Goal: Task Accomplishment & Management: Complete application form

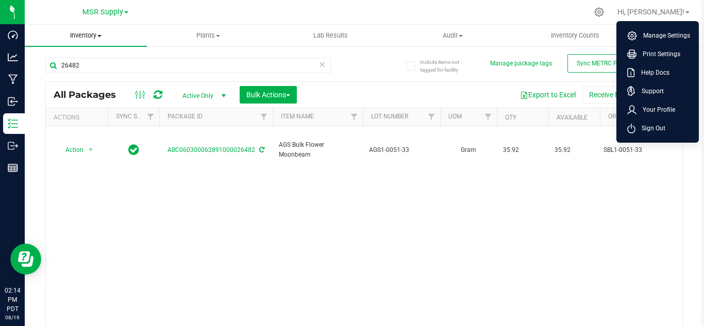
scroll to position [34, 0]
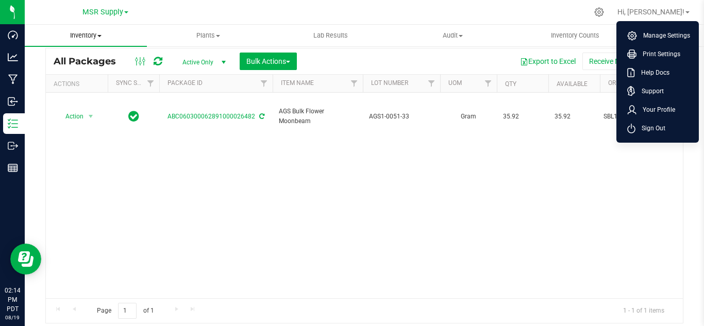
click at [96, 36] on span "Inventory" at bounding box center [86, 35] width 122 height 9
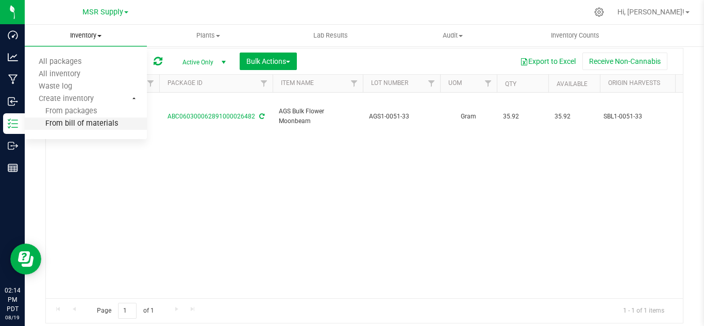
click at [92, 123] on span "From bill of materials" at bounding box center [71, 124] width 93 height 9
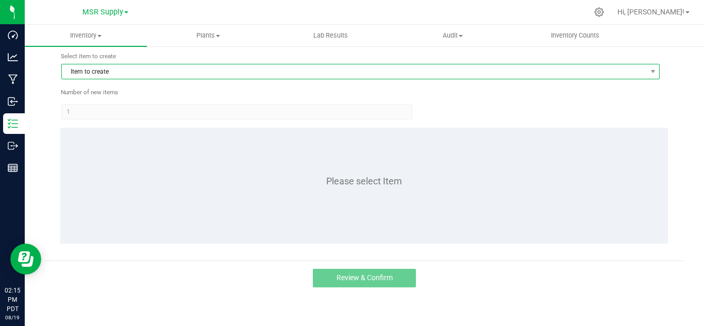
click at [121, 67] on span "Item to create" at bounding box center [354, 71] width 585 height 14
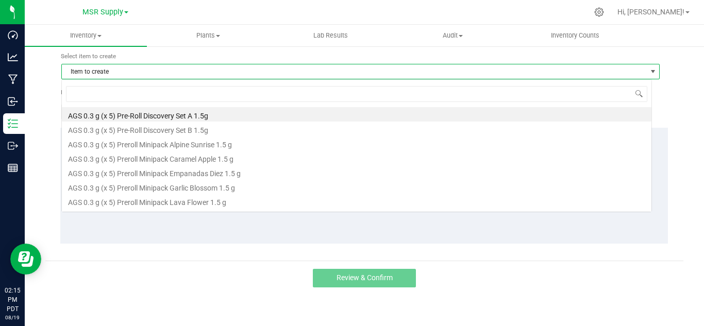
scroll to position [15, 591]
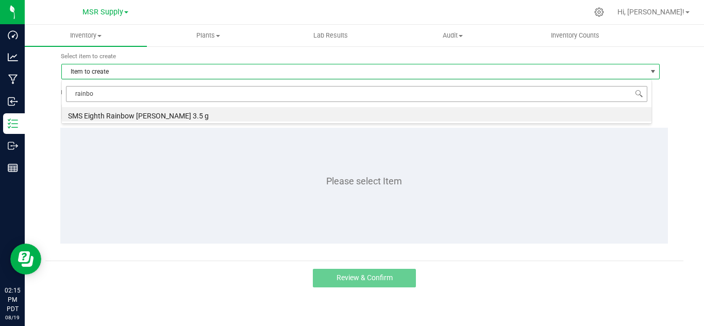
type input "rainbow"
click at [127, 115] on li "SMS Eighth Rainbow [PERSON_NAME] 3.5 g" at bounding box center [357, 114] width 590 height 14
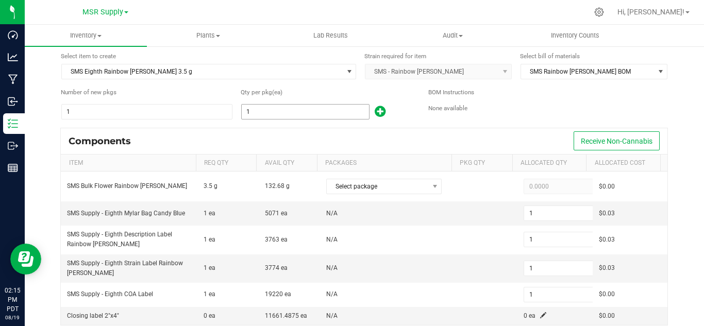
click at [264, 107] on input "1" at bounding box center [305, 112] width 127 height 14
type input "12"
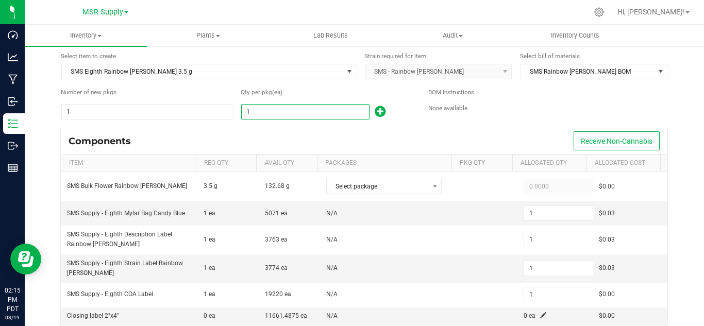
type input "12"
type input "125"
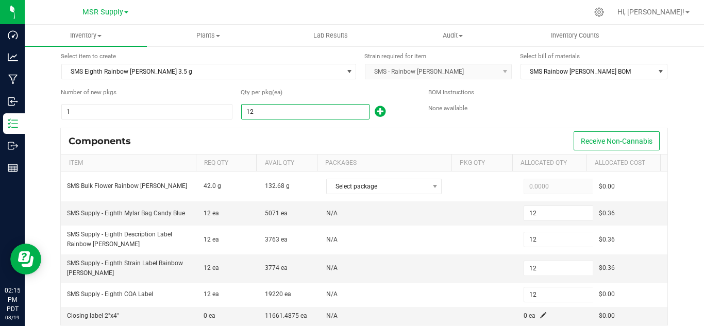
type input "125"
type input "12"
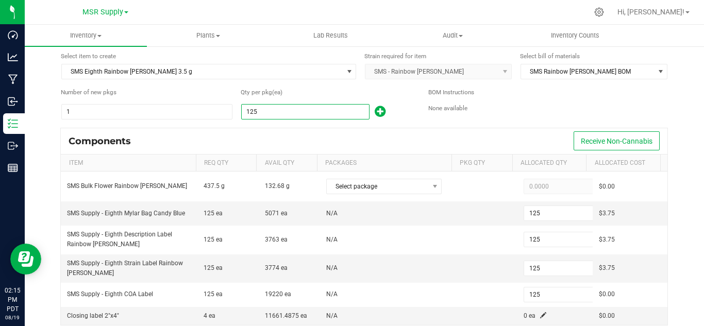
type input "12"
type input "1"
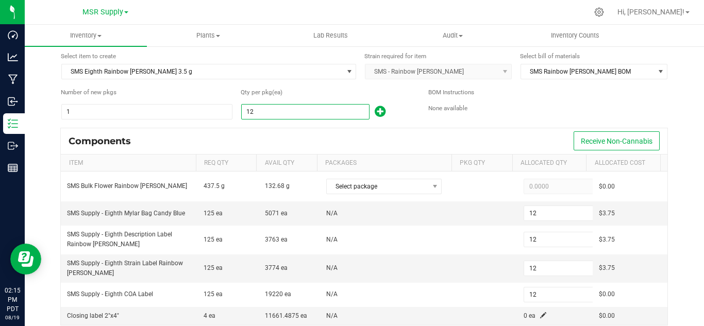
type input "1"
type input "12"
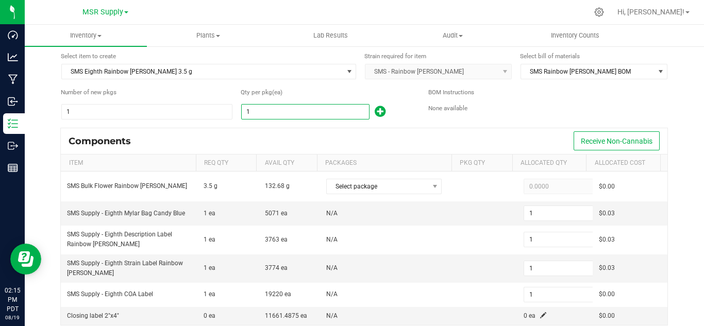
type input "12"
type input "125"
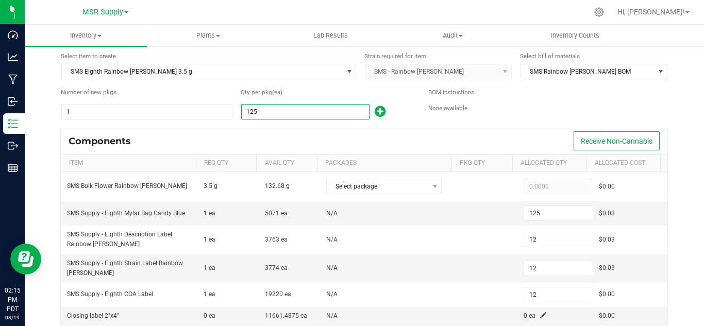
type input "125"
type input "12"
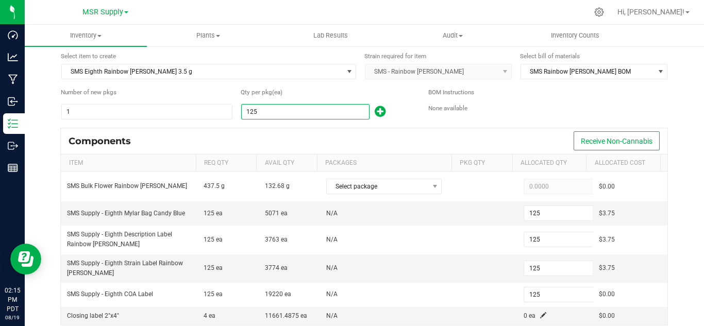
type input "12"
type input "1"
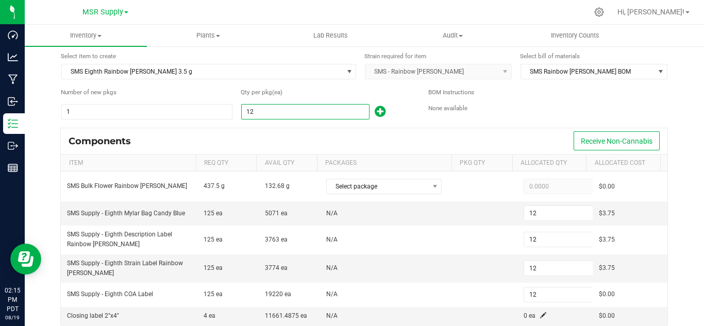
type input "1"
type input "2"
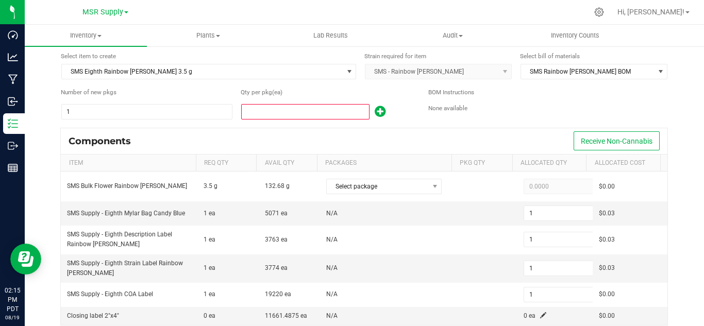
type input "2"
type input "26"
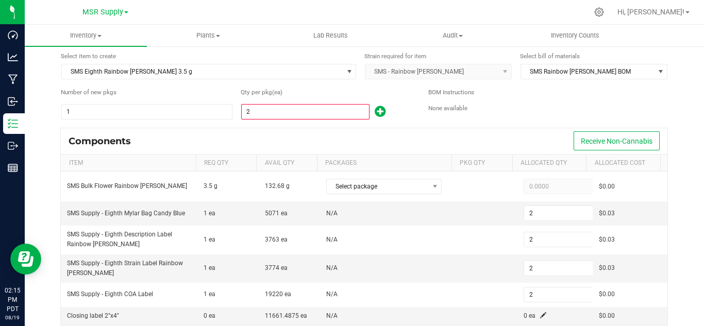
type input "26"
type input "2"
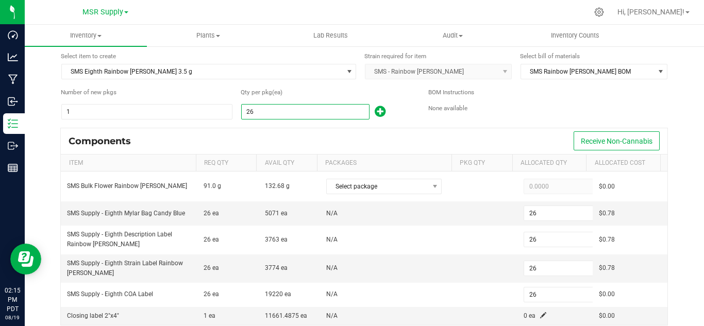
type input "2"
type input "25"
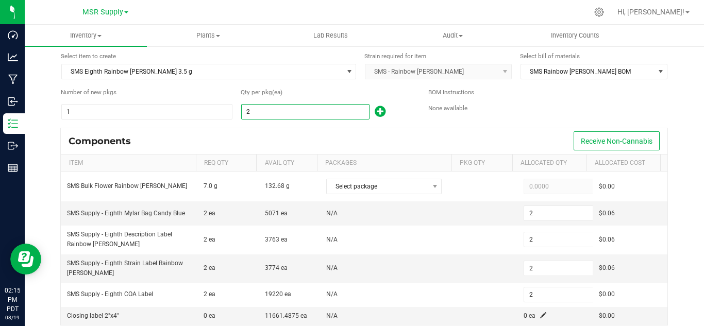
type input "25"
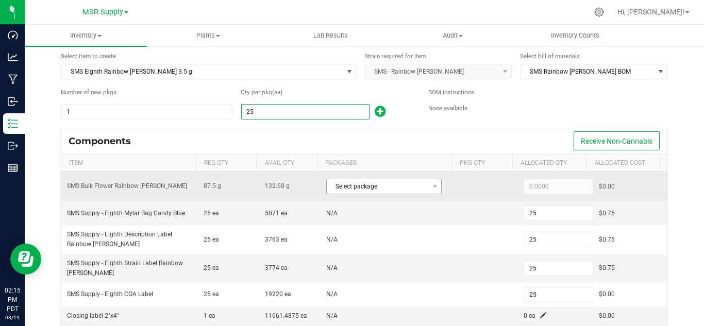
type input "25"
click at [364, 188] on span "Select package" at bounding box center [378, 186] width 102 height 14
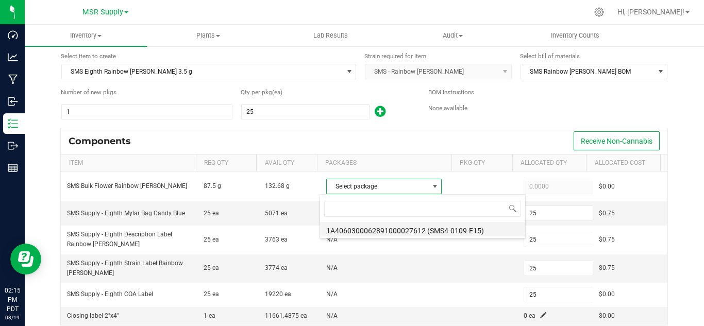
scroll to position [15, 112]
click at [442, 230] on li "1A4060300062891000027612 (SMS4-0109-E15)" at bounding box center [422, 229] width 205 height 14
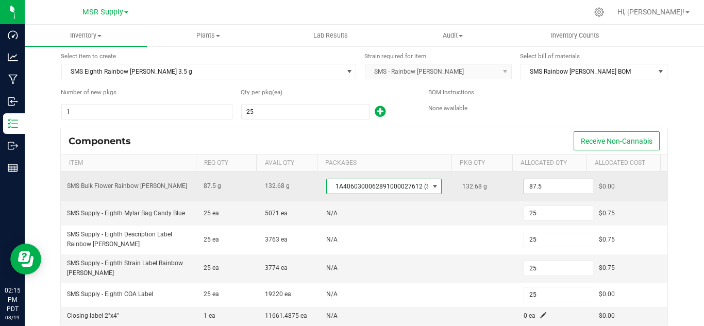
click at [536, 185] on input "87.5" at bounding box center [562, 186] width 76 height 14
paste input "9"
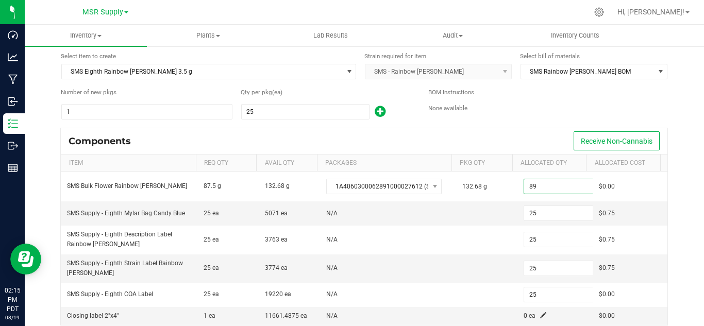
type input "89.0000"
click at [515, 127] on form "Select item to create SMS Eighth Rainbow [PERSON_NAME] 3.5 g Strain required fo…" at bounding box center [364, 292] width 623 height 480
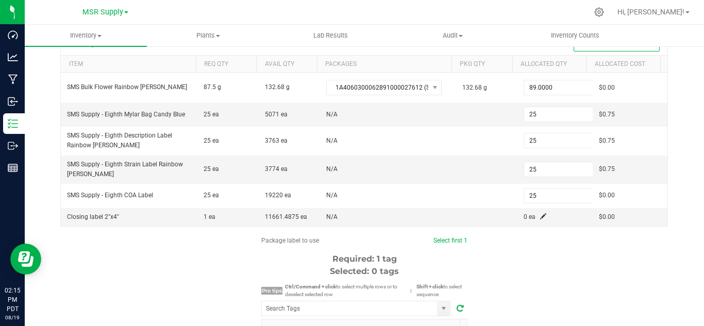
scroll to position [137, 0]
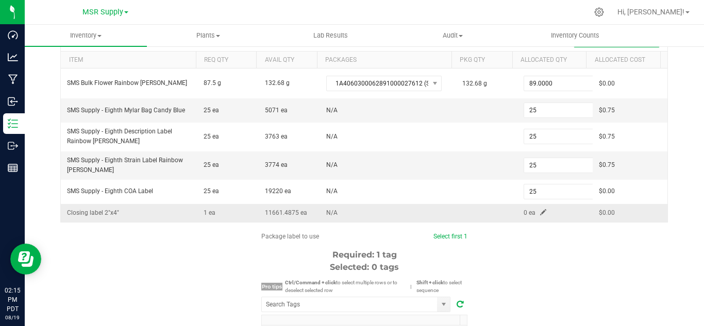
click at [540, 214] on span at bounding box center [543, 212] width 6 height 6
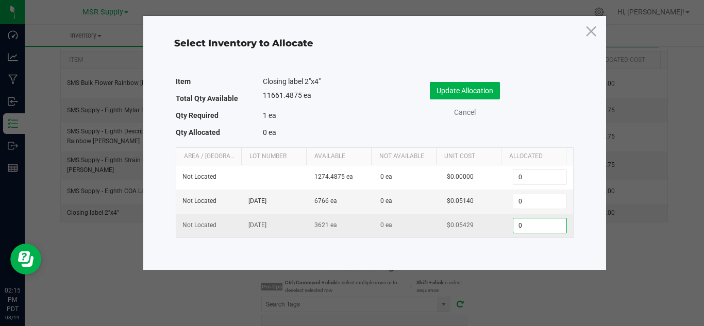
click at [532, 222] on input "0" at bounding box center [539, 226] width 53 height 14
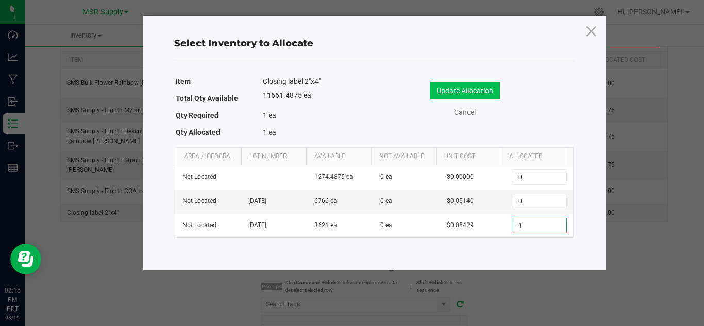
type input "1"
click at [465, 84] on button "Update Allocation" at bounding box center [465, 91] width 70 height 18
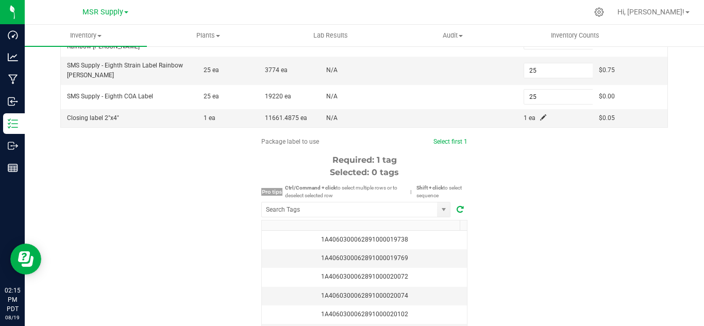
scroll to position [240, 0]
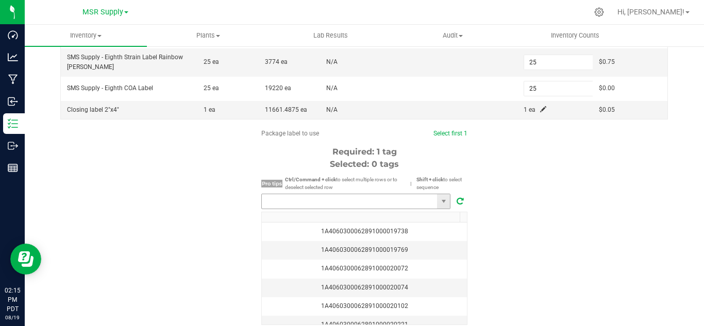
click at [405, 203] on input "NO DATA FOUND" at bounding box center [349, 201] width 175 height 14
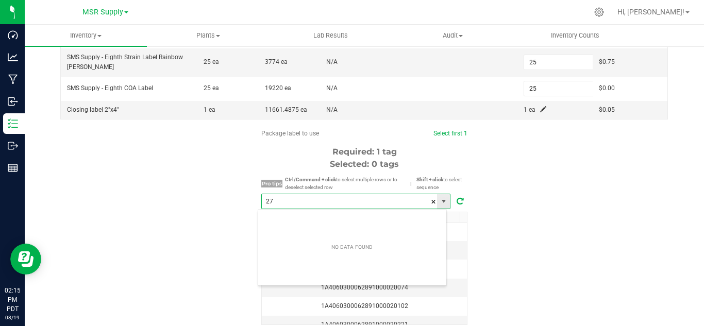
scroll to position [15, 190]
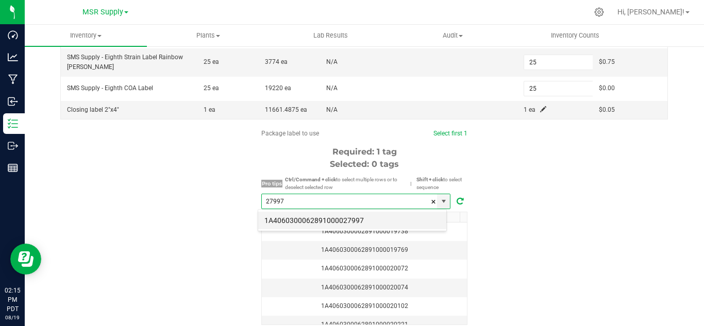
click at [385, 214] on li "1A4060300062891000027997" at bounding box center [352, 221] width 188 height 18
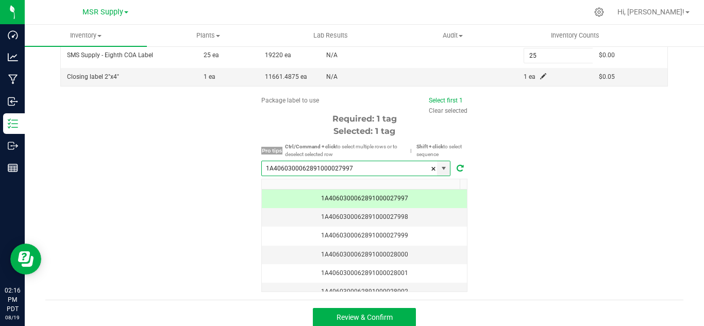
scroll to position [281, 0]
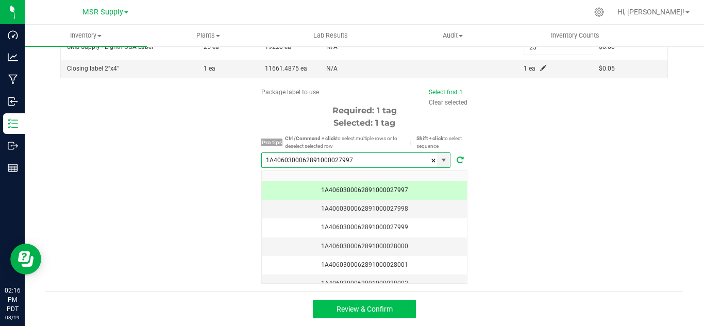
type input "1A4060300062891000027997"
click at [391, 306] on button "Review & Confirm" at bounding box center [364, 309] width 103 height 19
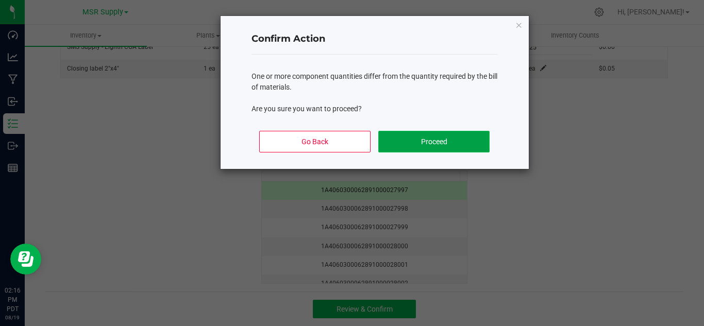
click at [428, 134] on button "Proceed" at bounding box center [433, 142] width 111 height 22
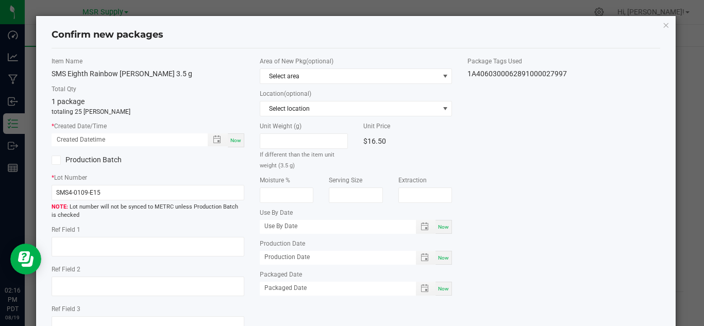
click at [230, 138] on span "Now" at bounding box center [235, 141] width 11 height 6
type input "[DATE] 02:16 PM"
click at [440, 293] on div "Now" at bounding box center [444, 289] width 16 height 14
type input "[DATE]"
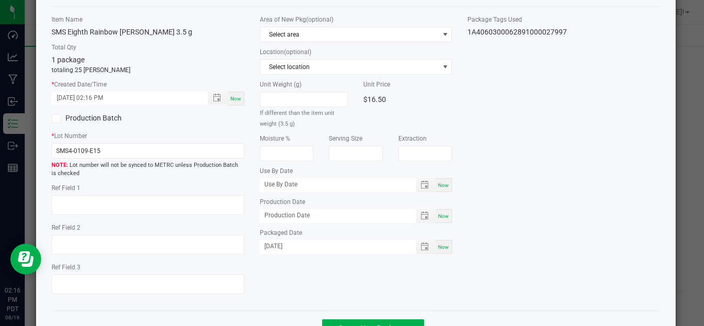
scroll to position [78, 0]
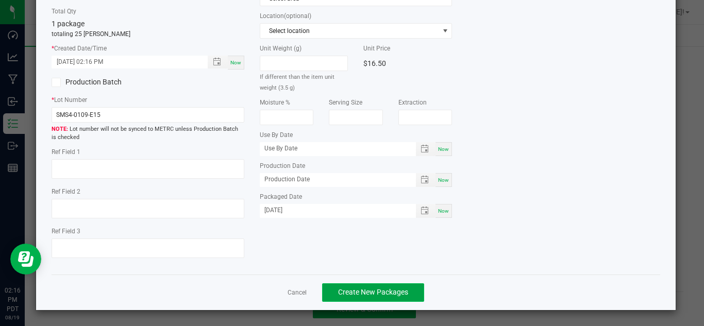
click at [395, 299] on button "Create New Packages" at bounding box center [373, 293] width 102 height 19
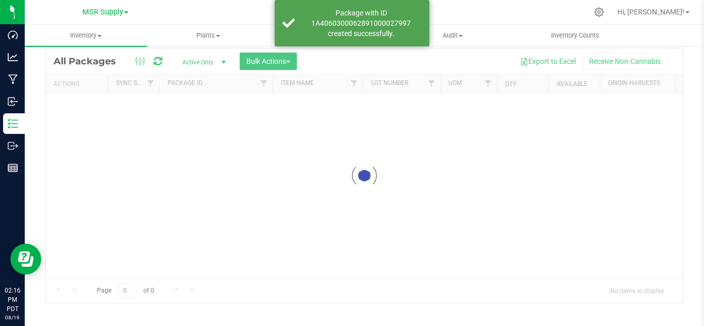
scroll to position [34, 0]
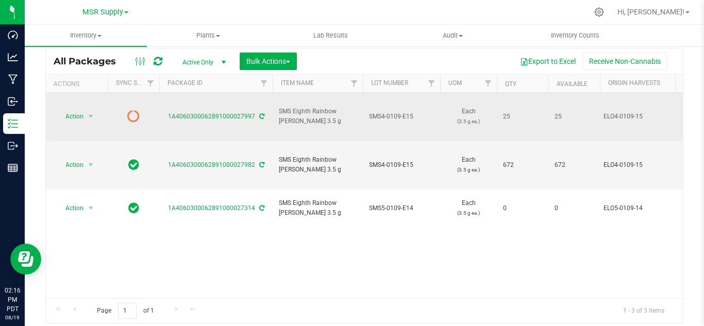
click at [260, 113] on icon at bounding box center [261, 116] width 5 height 6
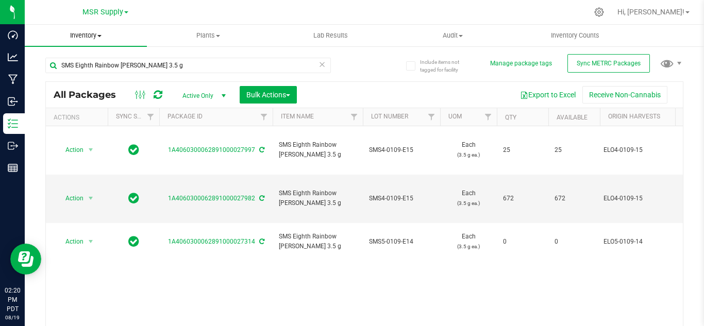
click at [91, 40] on span "Inventory" at bounding box center [86, 35] width 122 height 9
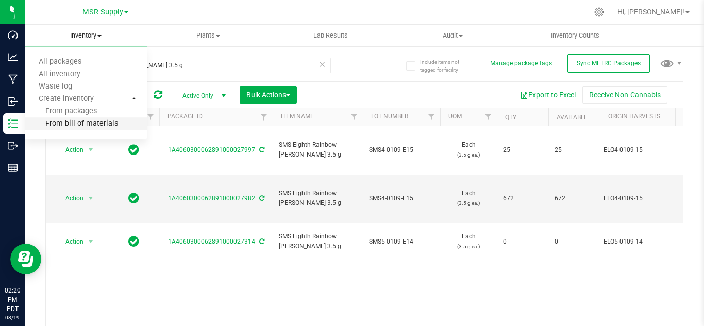
click at [110, 124] on span "From bill of materials" at bounding box center [71, 124] width 93 height 9
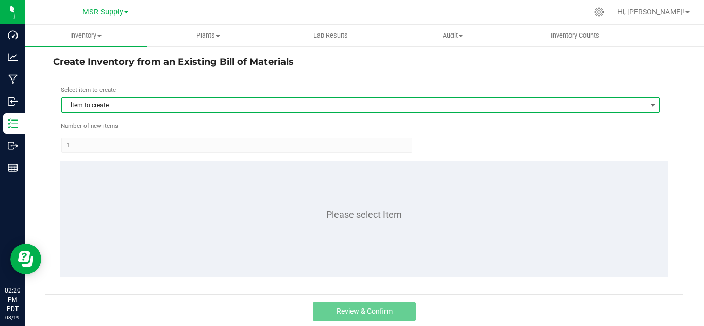
click at [229, 108] on span "Item to create" at bounding box center [354, 105] width 585 height 14
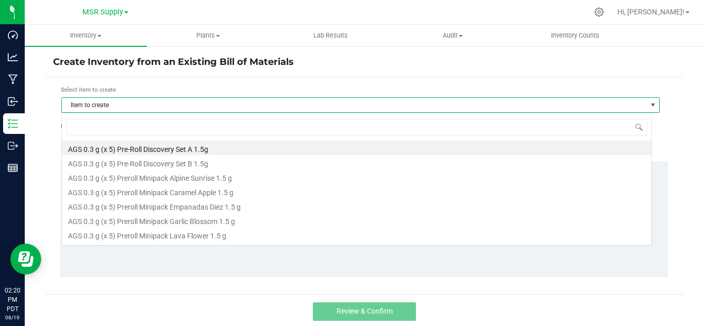
scroll to position [15, 591]
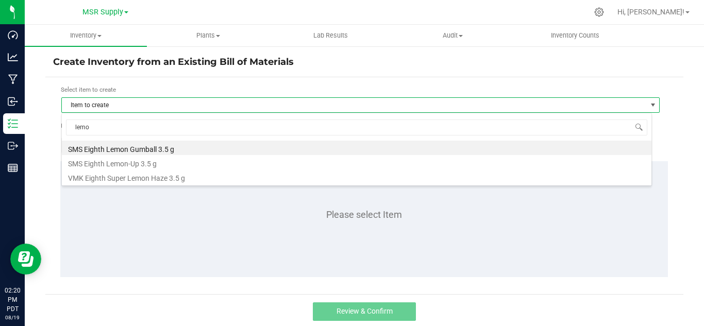
type input "lemon"
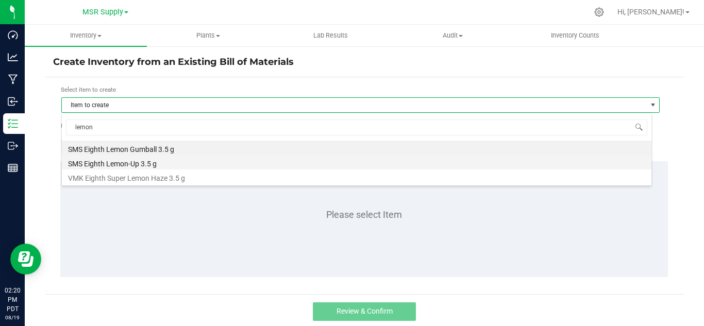
click at [142, 164] on li "SMS Eighth Lemon-Up 3.5 g" at bounding box center [357, 162] width 590 height 14
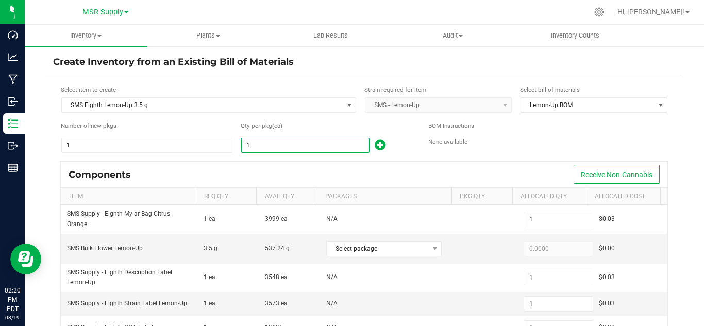
click at [300, 150] on input "1" at bounding box center [305, 145] width 127 height 14
type input "11"
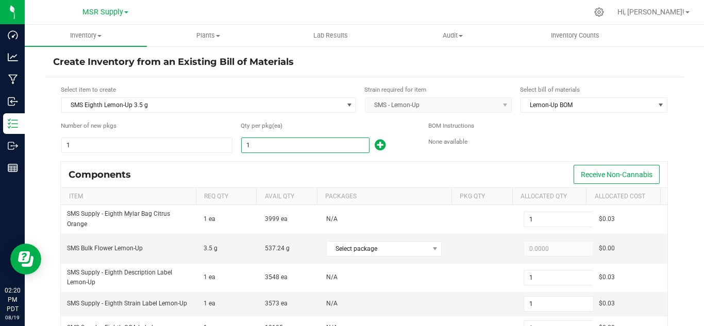
type input "11"
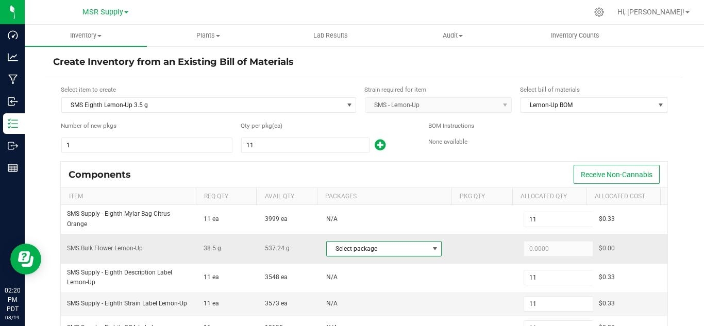
click at [385, 253] on span "Select package" at bounding box center [378, 249] width 102 height 14
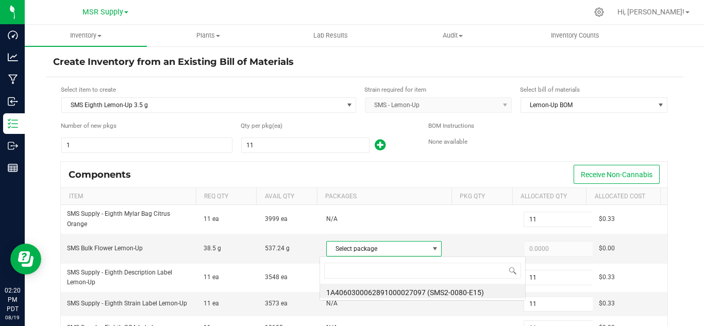
scroll to position [15, 112]
click at [468, 293] on li "1A4060300062891000027097 (SMS2-0080-E15)" at bounding box center [422, 291] width 205 height 14
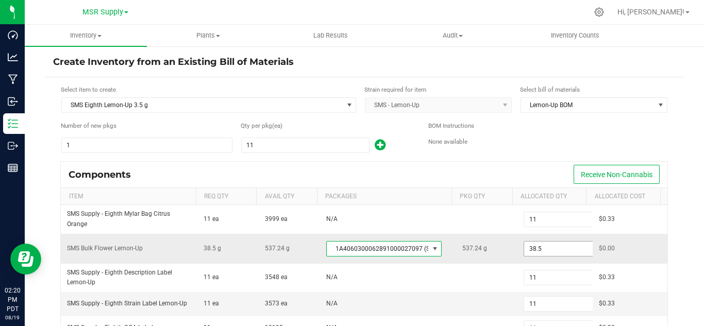
click at [570, 255] on input "38.5" at bounding box center [562, 249] width 76 height 14
paste input "9.16"
type input "39.1600"
click at [534, 165] on div "Components Receive Non-Cannabis" at bounding box center [364, 175] width 607 height 26
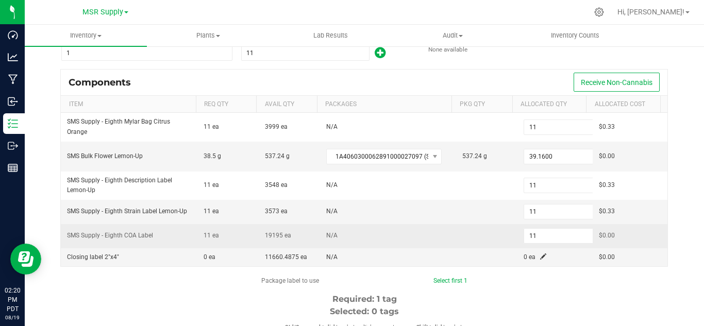
scroll to position [103, 0]
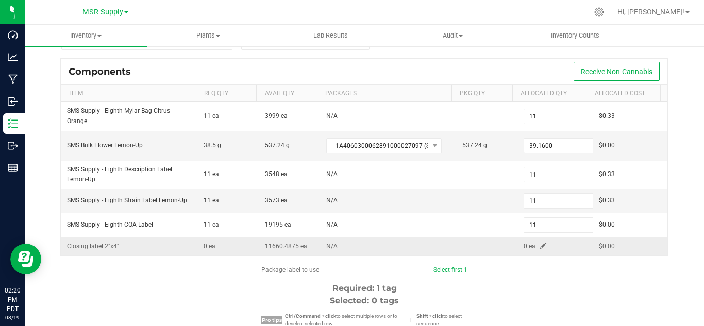
click at [540, 244] on span at bounding box center [543, 246] width 6 height 6
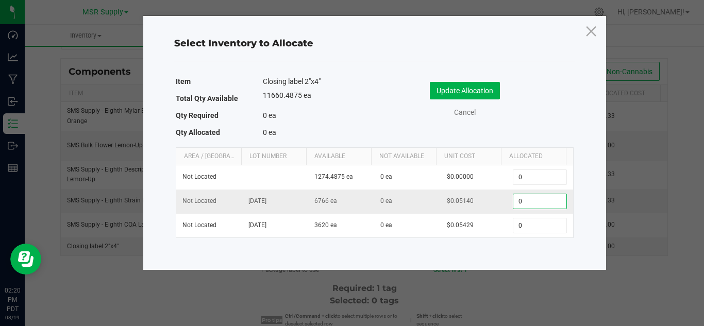
click at [530, 199] on input "0" at bounding box center [539, 201] width 53 height 14
type input "1"
click at [453, 96] on button "Update Allocation" at bounding box center [465, 91] width 70 height 18
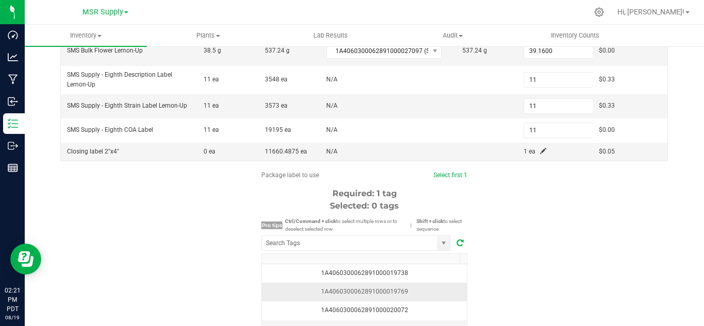
scroll to position [206, 0]
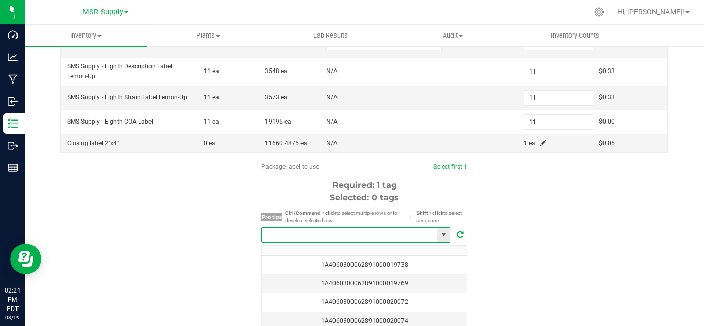
click at [388, 241] on input "NO DATA FOUND" at bounding box center [349, 235] width 175 height 14
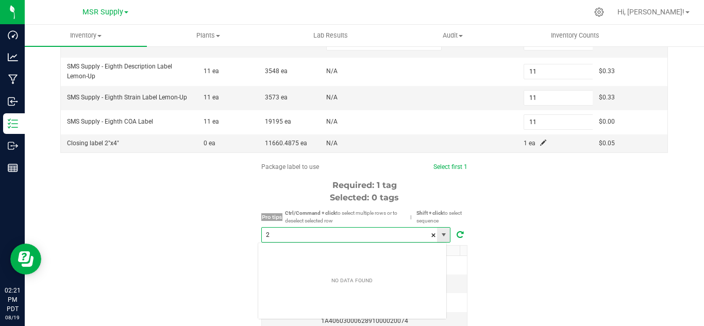
scroll to position [15, 190]
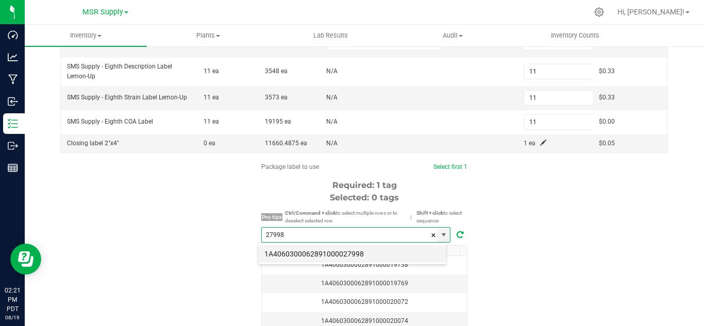
click at [384, 247] on li "1A4060300062891000027998" at bounding box center [352, 254] width 188 height 18
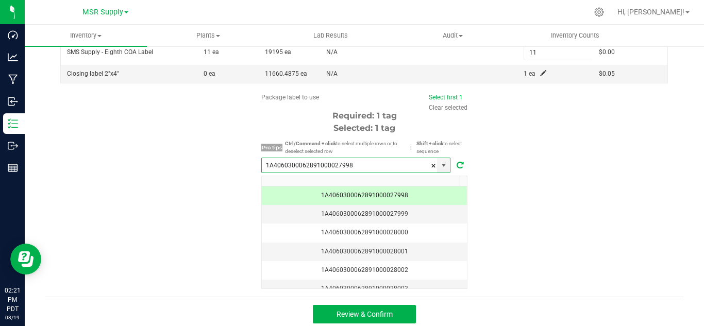
scroll to position [281, 0]
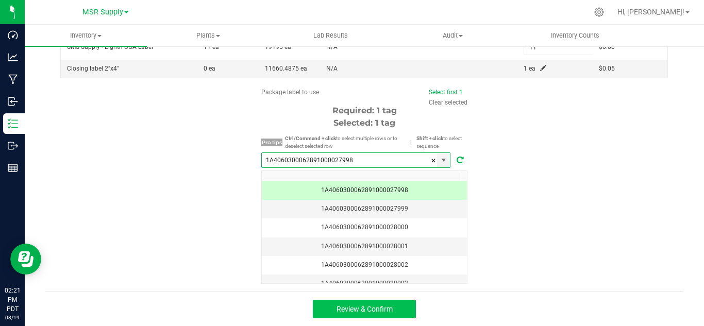
type input "1A4060300062891000027998"
click at [392, 305] on button "Review & Confirm" at bounding box center [364, 309] width 103 height 19
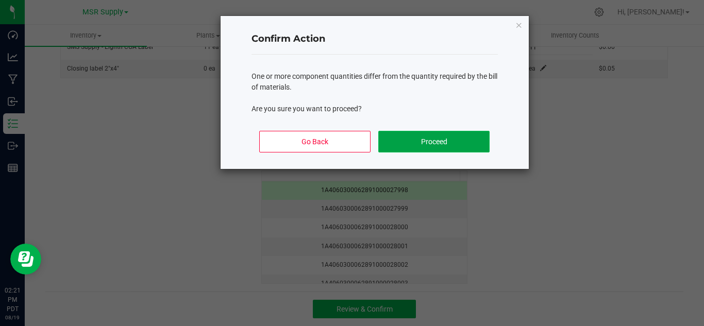
click at [442, 143] on button "Proceed" at bounding box center [433, 142] width 111 height 22
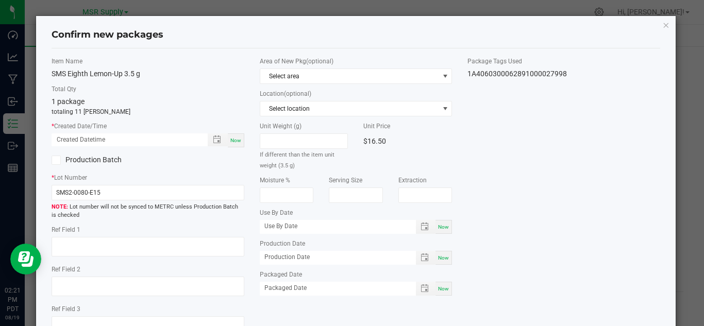
click at [237, 138] on span "Now" at bounding box center [235, 141] width 11 height 6
type input "[DATE] 02:21 PM"
click at [441, 290] on span "Now" at bounding box center [443, 289] width 11 height 6
type input "[DATE]"
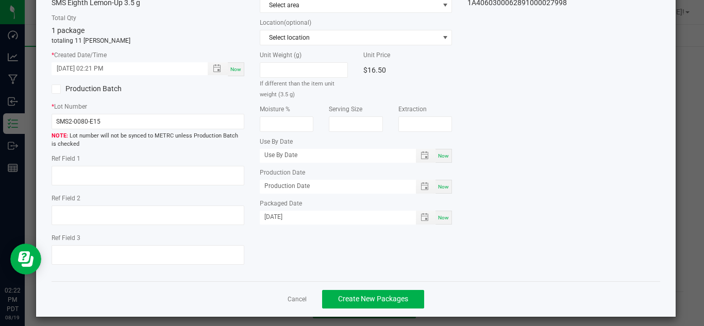
scroll to position [78, 0]
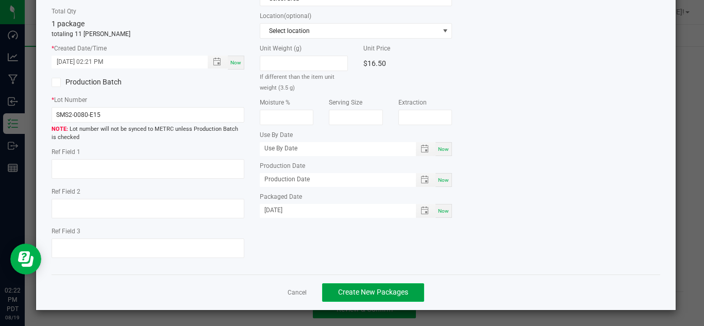
click at [394, 287] on button "Create New Packages" at bounding box center [373, 293] width 102 height 19
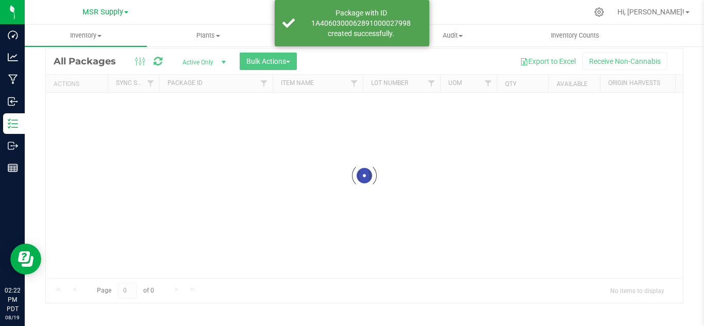
scroll to position [34, 0]
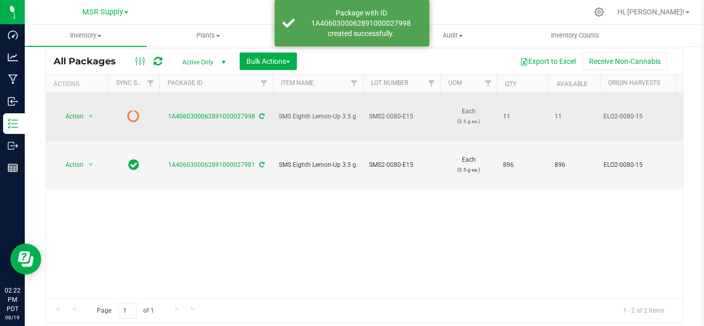
click at [259, 113] on icon at bounding box center [261, 116] width 5 height 6
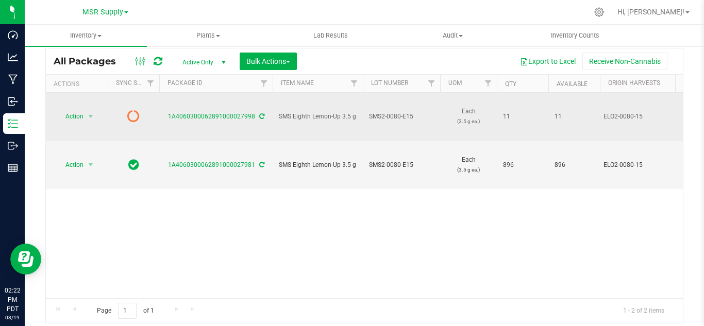
click at [260, 113] on icon at bounding box center [261, 116] width 5 height 6
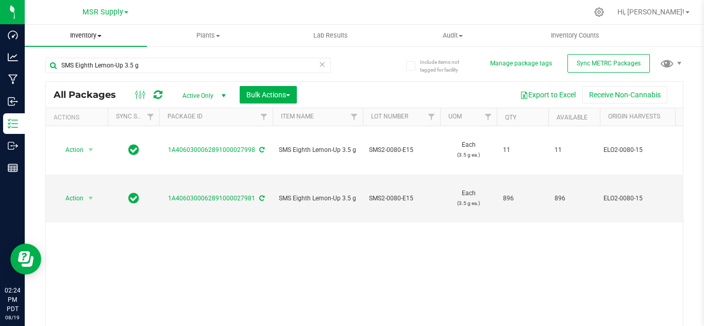
click at [82, 29] on uib-tab-heading "Inventory All packages All inventory Waste log Create inventory" at bounding box center [86, 36] width 122 height 22
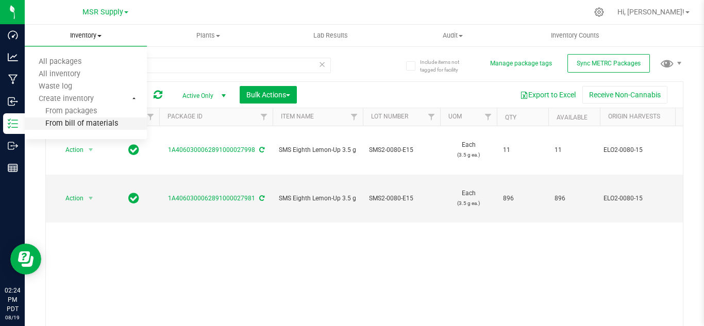
click at [84, 119] on li "From bill of materials" at bounding box center [86, 124] width 122 height 12
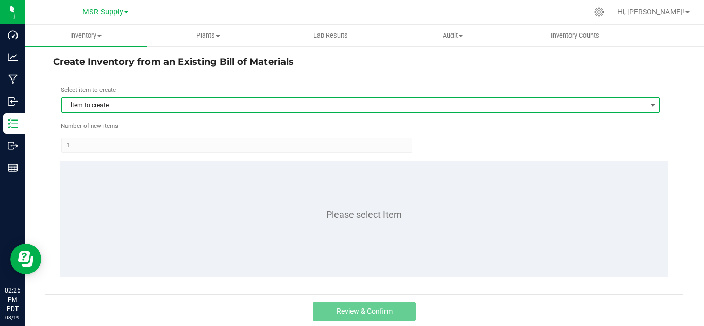
click at [280, 112] on span "Item to create" at bounding box center [354, 105] width 585 height 14
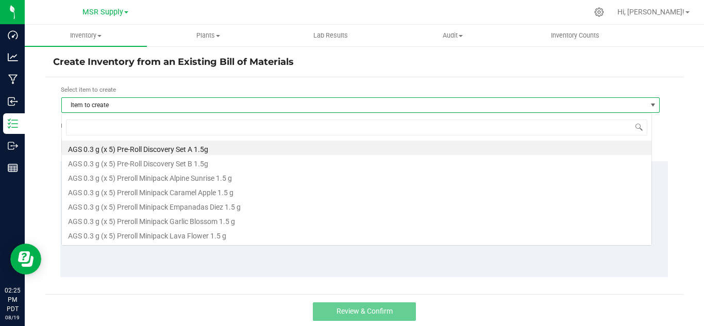
scroll to position [15, 591]
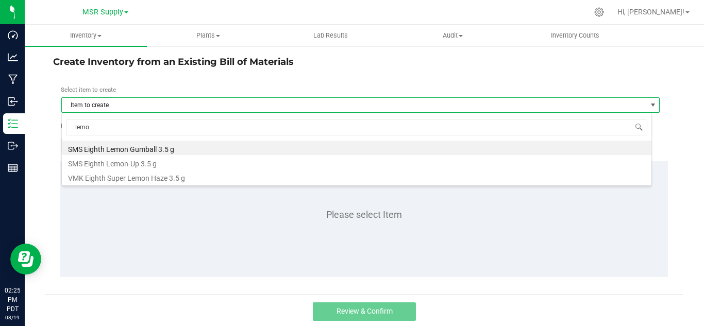
type input "lemon"
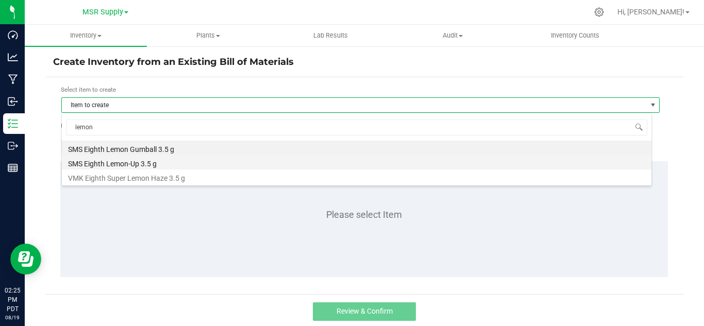
click at [169, 166] on li "SMS Eighth Lemon-Up 3.5 g" at bounding box center [357, 162] width 590 height 14
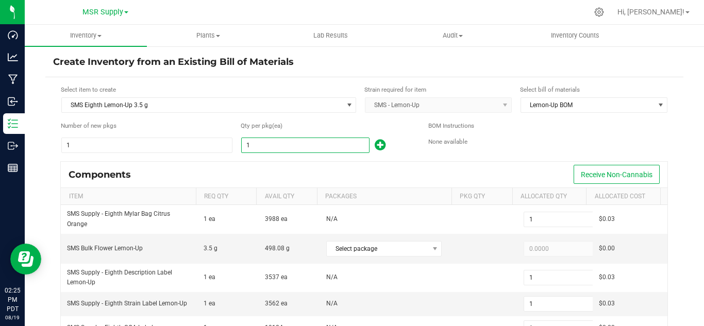
click at [277, 145] on input "1" at bounding box center [305, 145] width 127 height 14
type input "13"
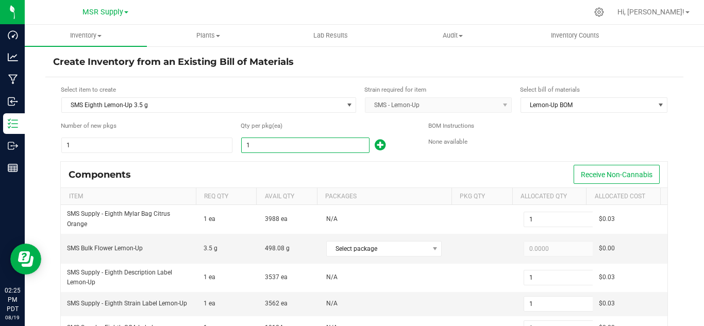
type input "13"
type input "131"
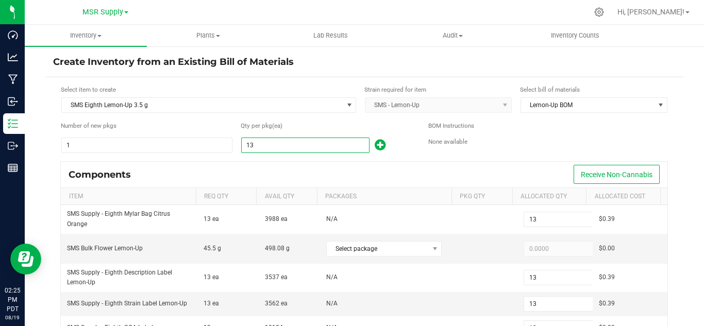
type input "131"
click at [377, 243] on span "Select package" at bounding box center [378, 249] width 102 height 14
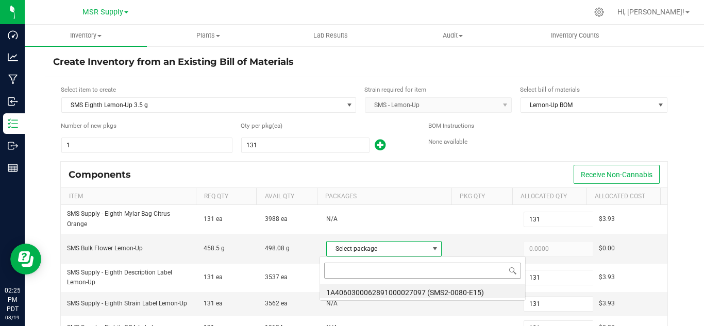
scroll to position [15, 112]
click at [479, 290] on li "1A4060300062891000027097 (SMS2-0080-E15)" at bounding box center [422, 291] width 205 height 14
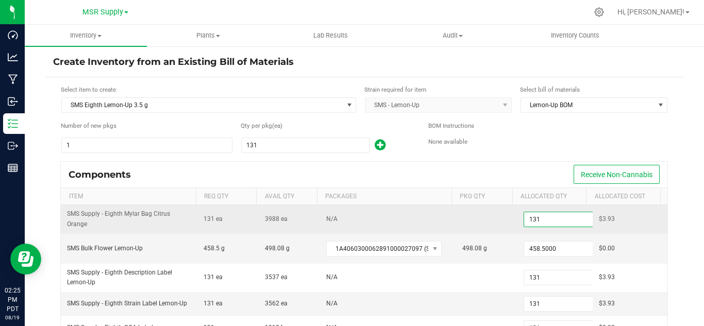
click at [532, 221] on input "131" at bounding box center [562, 219] width 76 height 14
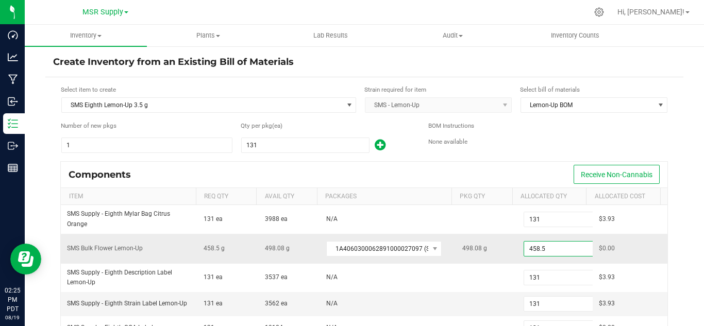
click at [556, 250] on input "458.5" at bounding box center [562, 249] width 76 height 14
paste input "66.36"
type input "466.3600"
click at [493, 165] on div "Components Receive Non-Cannabis" at bounding box center [364, 175] width 607 height 26
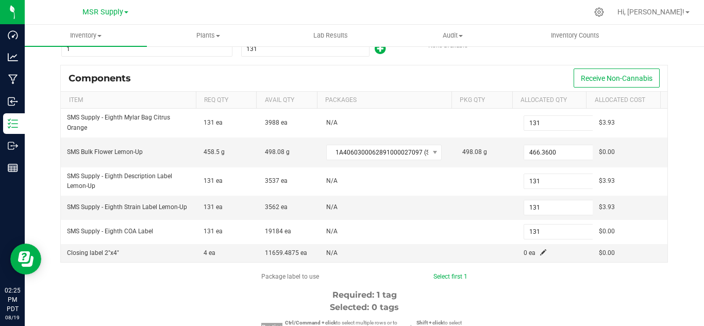
scroll to position [103, 0]
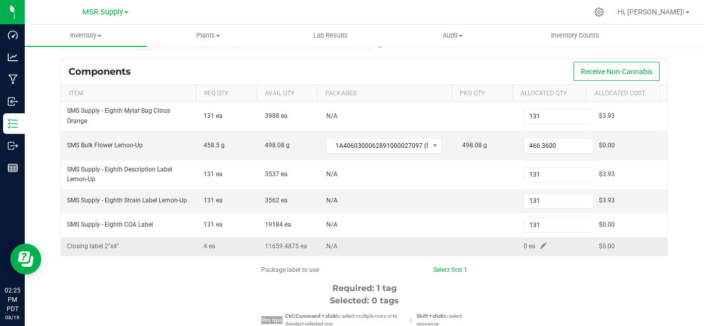
click at [540, 246] on span at bounding box center [543, 246] width 6 height 6
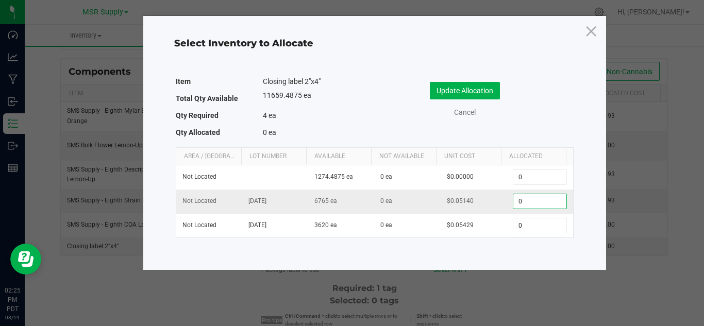
click at [525, 206] on input "0" at bounding box center [539, 201] width 53 height 14
type input "4"
click at [478, 91] on button "Update Allocation" at bounding box center [465, 91] width 70 height 18
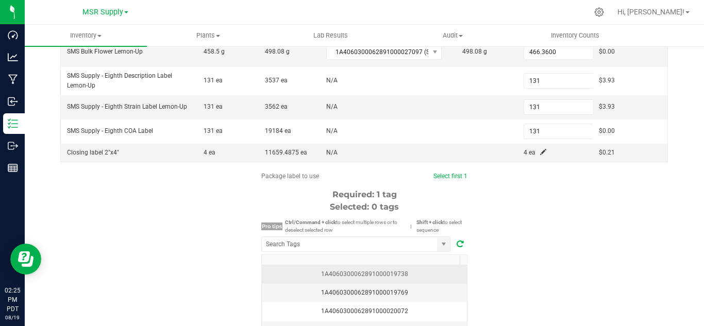
scroll to position [206, 0]
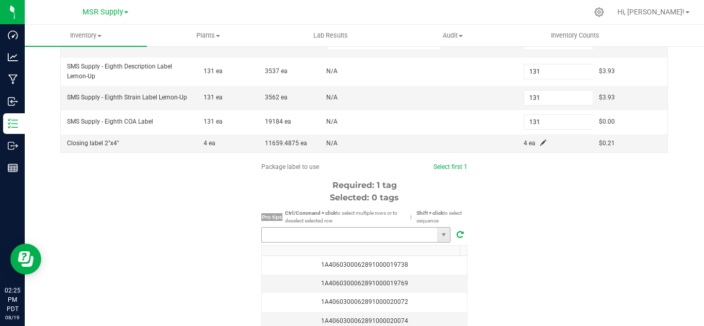
click at [372, 236] on input "NO DATA FOUND" at bounding box center [349, 235] width 175 height 14
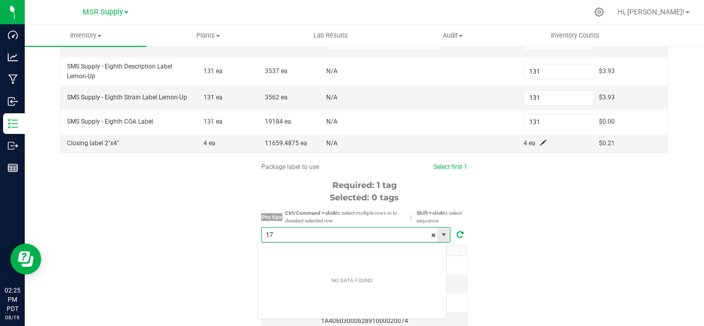
scroll to position [15, 190]
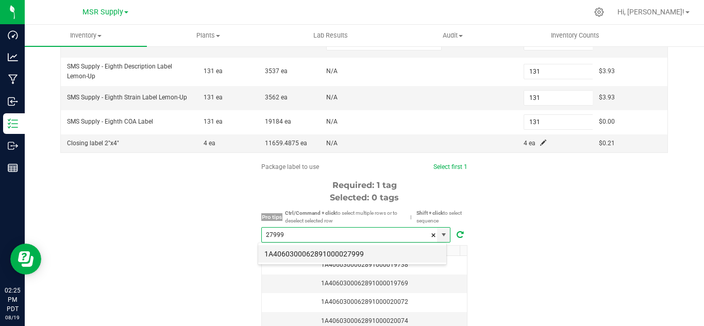
click at [377, 254] on li "1A4060300062891000027999" at bounding box center [352, 254] width 188 height 18
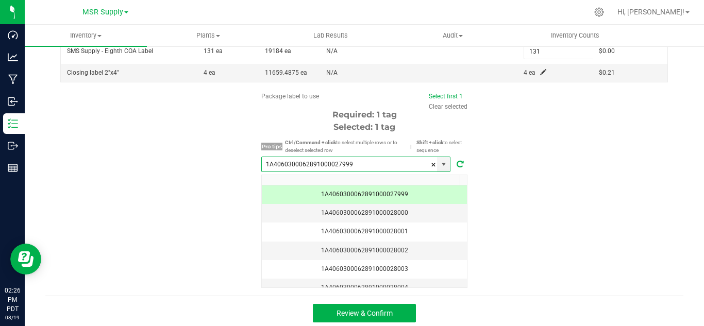
scroll to position [281, 0]
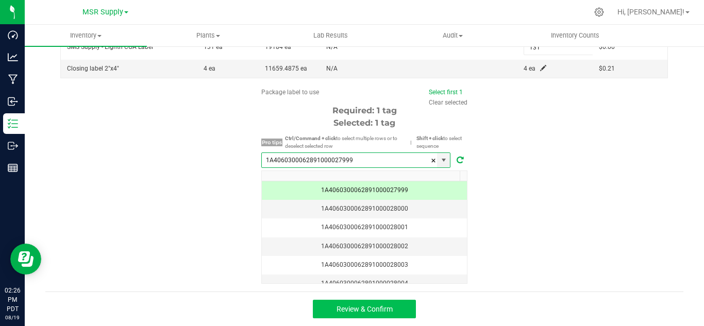
type input "1A4060300062891000027999"
click at [397, 318] on button "Review & Confirm" at bounding box center [364, 309] width 103 height 19
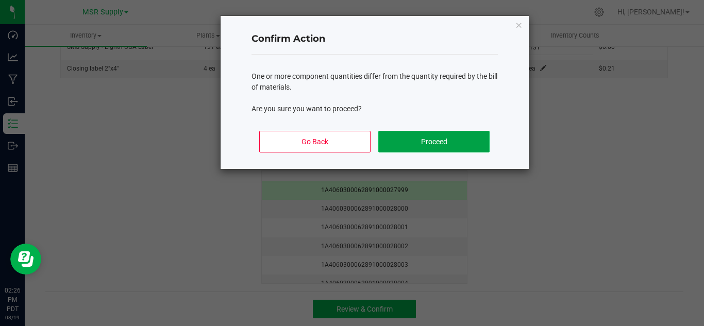
click at [466, 148] on button "Proceed" at bounding box center [433, 142] width 111 height 22
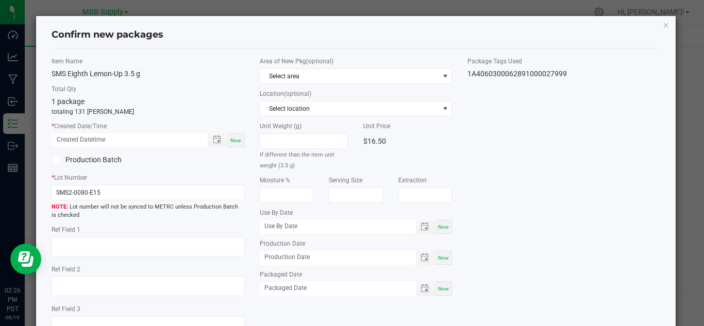
click at [230, 138] on span "Now" at bounding box center [235, 141] width 11 height 6
type input "[DATE] 02:26 PM"
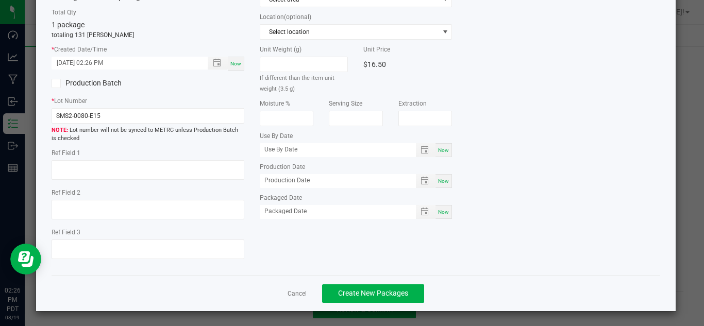
scroll to position [78, 0]
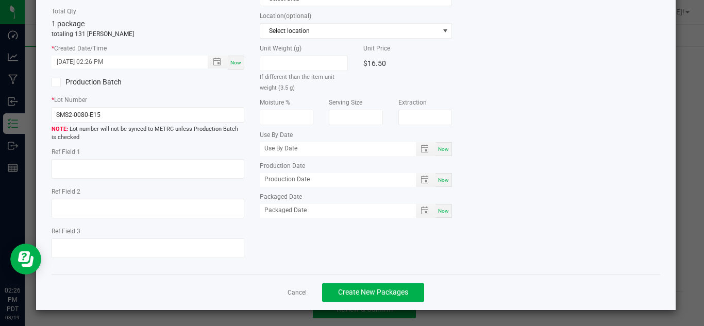
drag, startPoint x: 444, startPoint y: 211, endPoint x: 447, endPoint y: 239, distance: 27.5
click at [444, 214] on span "Now" at bounding box center [443, 211] width 11 height 6
type input "[DATE]"
click at [379, 295] on span "Create New Packages" at bounding box center [373, 292] width 70 height 8
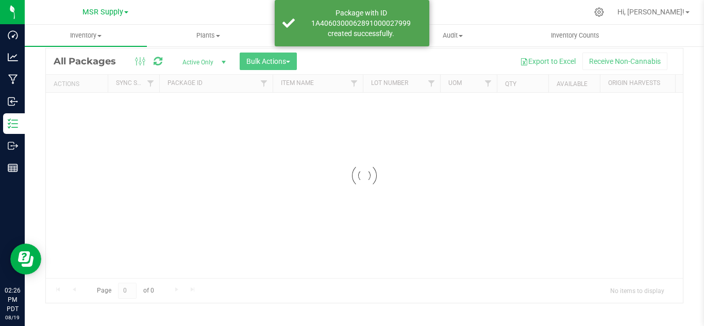
scroll to position [34, 0]
